Goal: Transaction & Acquisition: Subscribe to service/newsletter

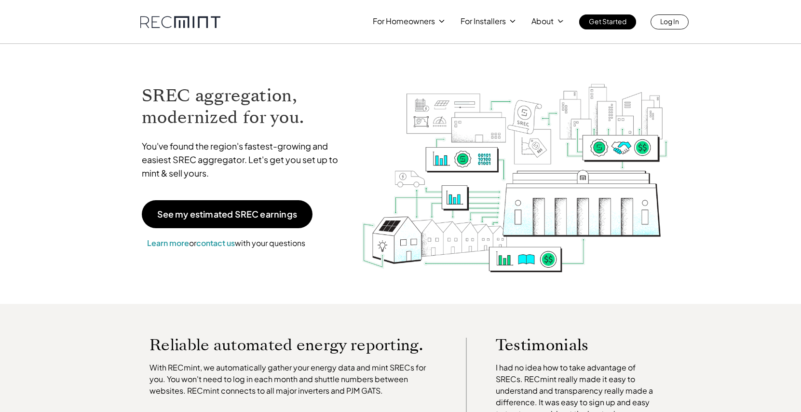
click at [443, 156] on img at bounding box center [515, 166] width 308 height 217
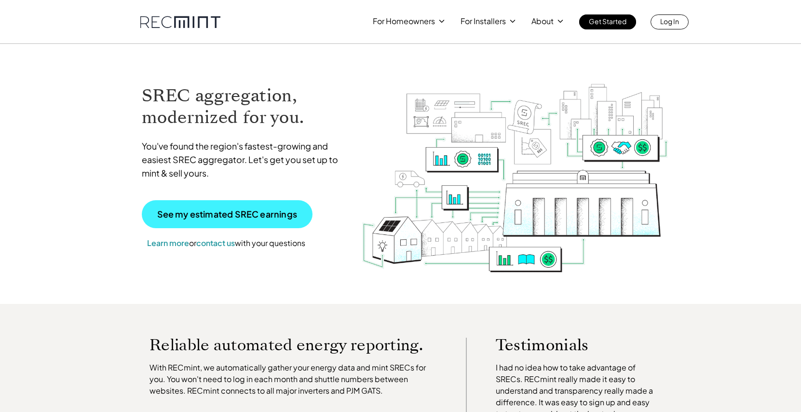
click at [194, 211] on p "See my estimated SREC earnings" at bounding box center [227, 214] width 140 height 9
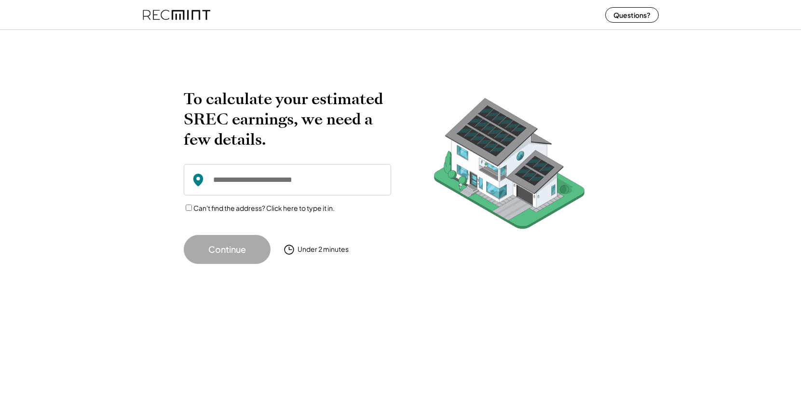
click at [248, 191] on input "input" at bounding box center [287, 179] width 207 height 31
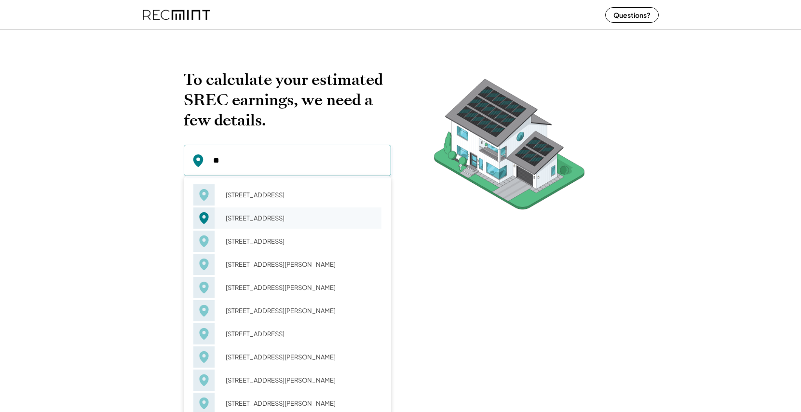
click at [260, 222] on div "[STREET_ADDRESS]" at bounding box center [300, 218] width 162 height 14
type input "**********"
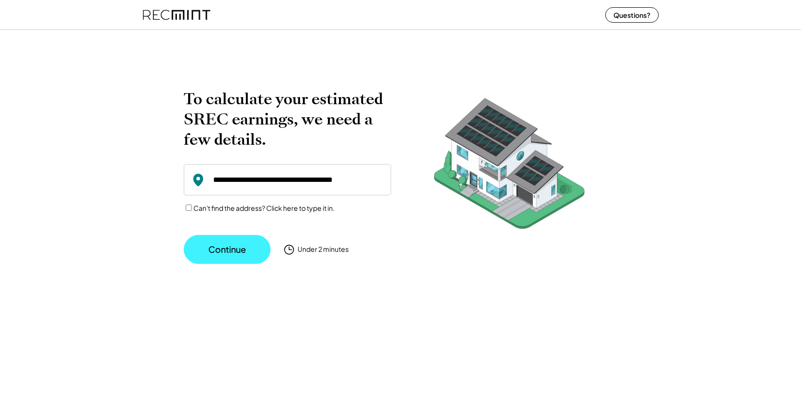
click at [230, 248] on button "Continue" at bounding box center [227, 249] width 87 height 29
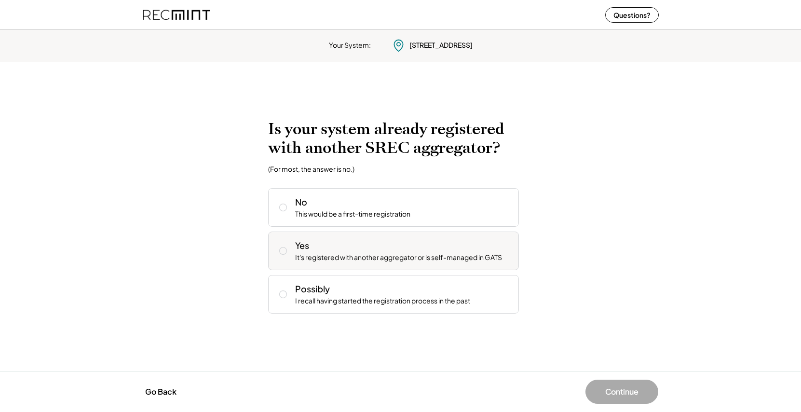
click at [300, 263] on div "Yes It's registered with another aggregator or is self-managed in GATS" at bounding box center [393, 250] width 251 height 39
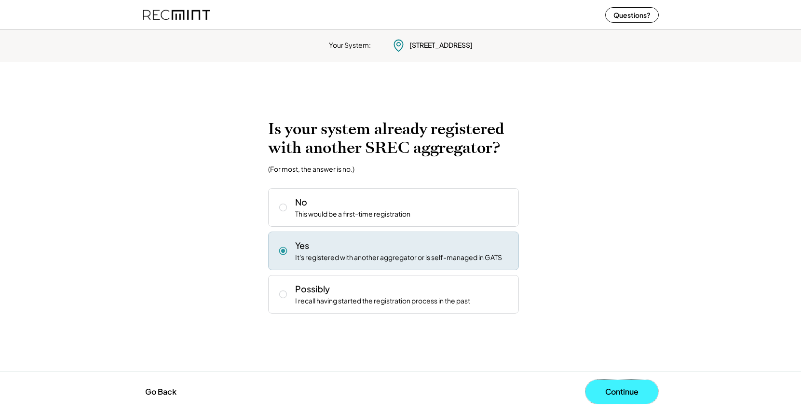
click at [613, 389] on button "Continue" at bounding box center [621, 392] width 73 height 24
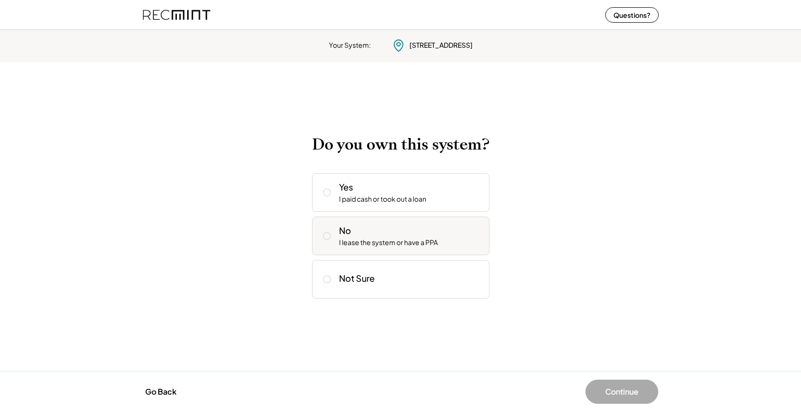
click at [371, 222] on div "No I lease the system or have a PPA" at bounding box center [400, 236] width 177 height 39
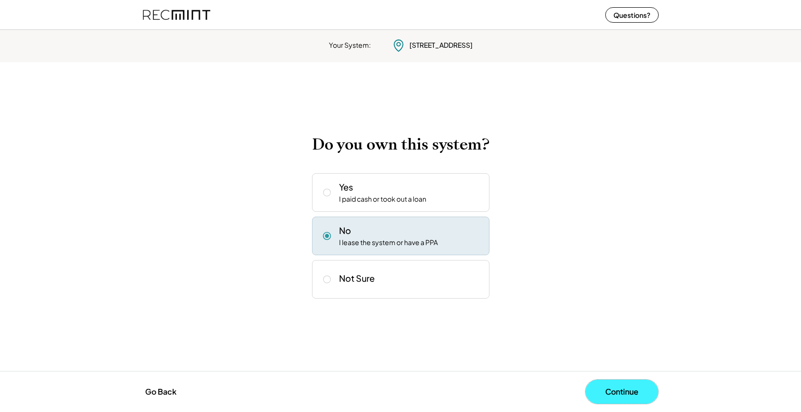
click at [610, 390] on button "Continue" at bounding box center [621, 392] width 73 height 24
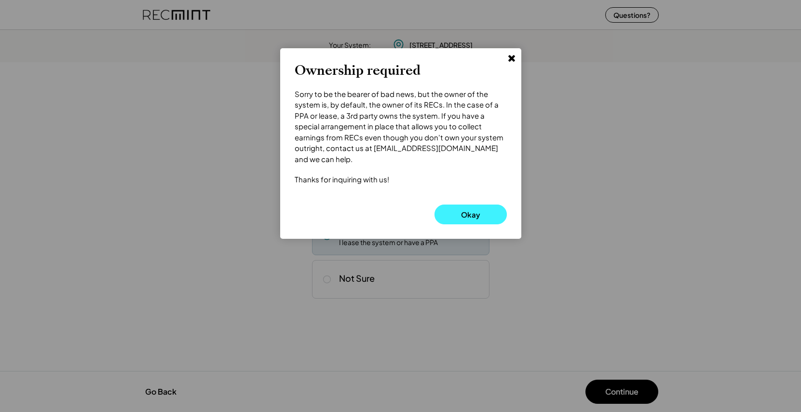
click at [462, 204] on button "Okay" at bounding box center [471, 214] width 72 height 20
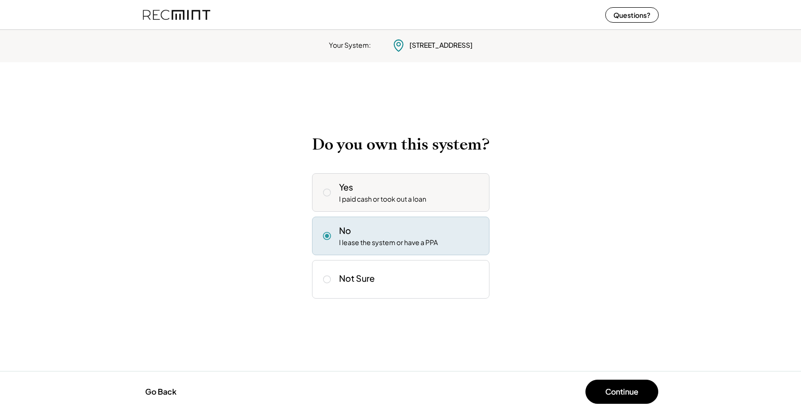
click at [381, 182] on div "Yes I paid cash or took out a loan" at bounding box center [410, 192] width 143 height 23
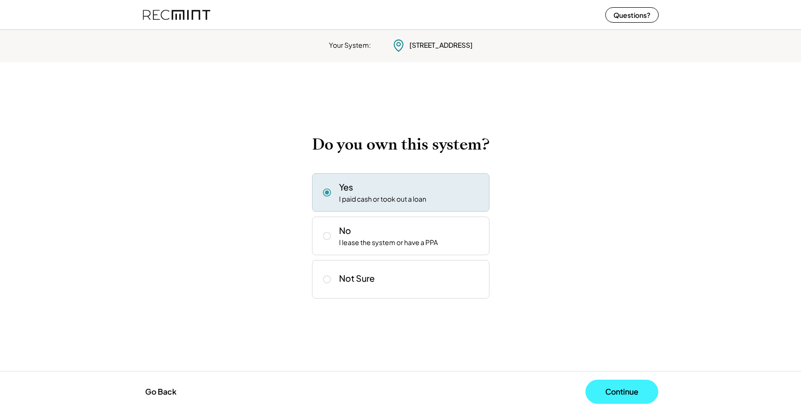
click at [624, 399] on button "Continue" at bounding box center [621, 392] width 73 height 24
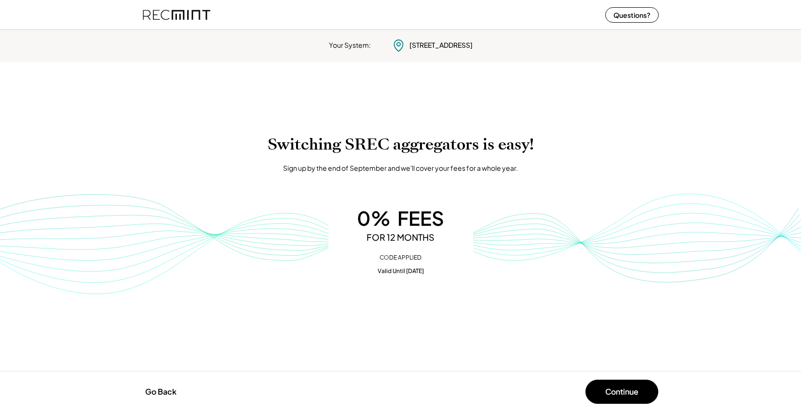
drag, startPoint x: 441, startPoint y: 272, endPoint x: 358, endPoint y: 273, distance: 82.5
click at [358, 273] on div "Valid Until [DATE]" at bounding box center [400, 271] width 125 height 7
click at [406, 312] on div "Your System: [STREET_ADDRESS] To calculate your estimated SREC earnings, we nee…" at bounding box center [400, 219] width 801 height 386
drag, startPoint x: 386, startPoint y: 171, endPoint x: 328, endPoint y: 171, distance: 58.4
click at [328, 171] on div "Sign up by the end of September and we'll cover your fees for a whole year." at bounding box center [400, 168] width 235 height 10
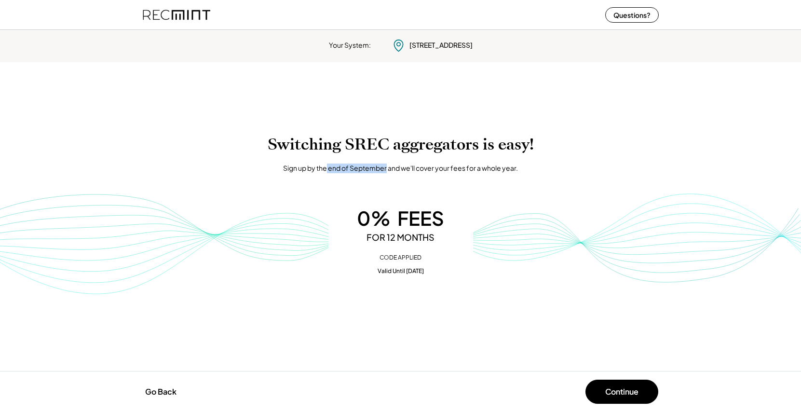
click at [328, 171] on div "Sign up by the end of September and we'll cover your fees for a whole year." at bounding box center [400, 168] width 235 height 10
